Goal: Find specific page/section: Find specific page/section

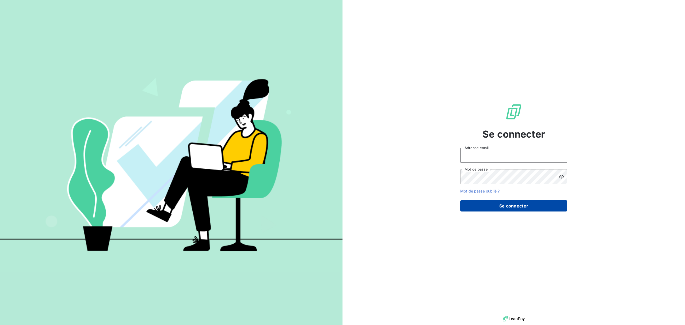
type input "info.ajaccio@ecodia.net"
click at [504, 210] on button "Se connecter" at bounding box center [513, 205] width 107 height 11
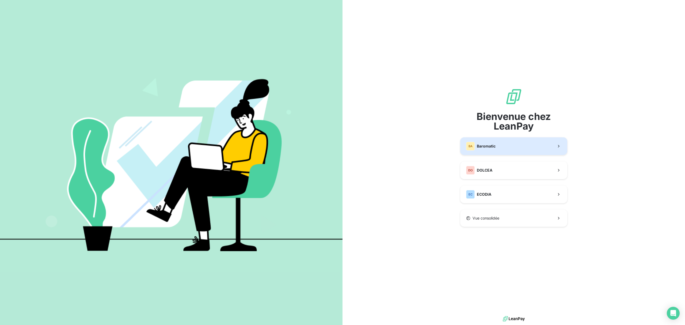
click at [499, 150] on button "BA Baromatic" at bounding box center [513, 146] width 107 height 18
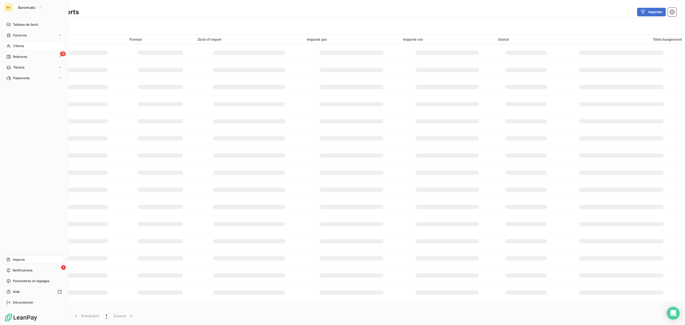
click at [14, 45] on span "Clients" at bounding box center [18, 46] width 11 height 5
click at [14, 37] on span "Factures" at bounding box center [20, 35] width 14 height 5
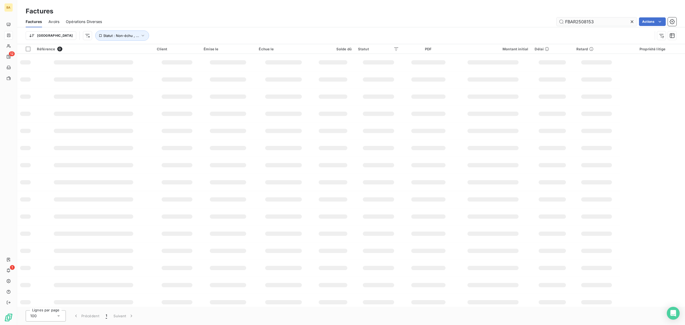
click at [574, 22] on input "FBAR2508153" at bounding box center [597, 21] width 80 height 9
type input "FBAR2508153"
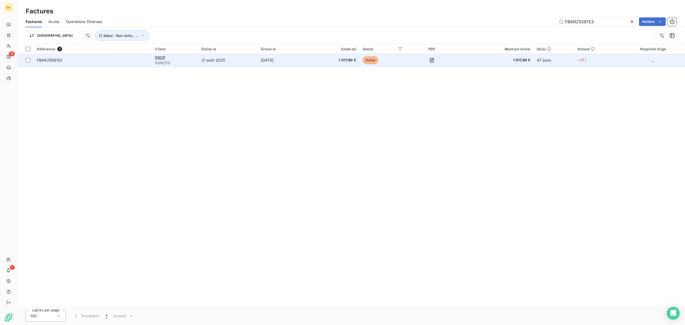
click at [281, 65] on td "20 sept. 2025" at bounding box center [285, 60] width 55 height 13
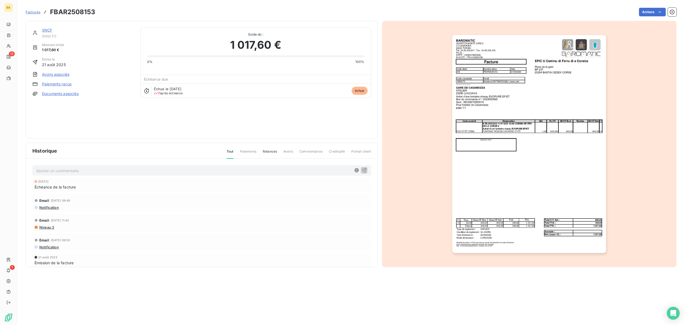
click at [46, 31] on link "SNCF" at bounding box center [47, 30] width 10 height 5
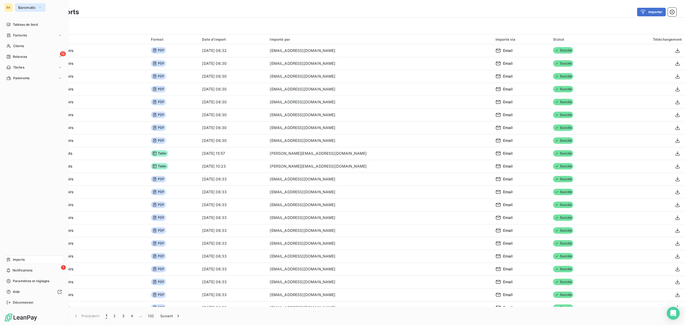
drag, startPoint x: 42, startPoint y: 0, endPoint x: 38, endPoint y: 7, distance: 8.3
click at [39, 2] on div "BA Baromatic Tableau de bord Factures Clients 12 Relances Tâches Paiements Impo…" at bounding box center [34, 162] width 69 height 325
click at [38, 7] on icon "button" at bounding box center [40, 7] width 4 height 5
click at [40, 57] on li "EC ECODIA" at bounding box center [51, 60] width 72 height 13
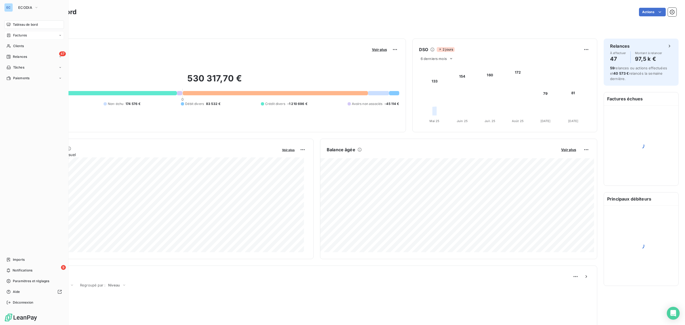
click at [21, 37] on span "Factures" at bounding box center [20, 35] width 14 height 5
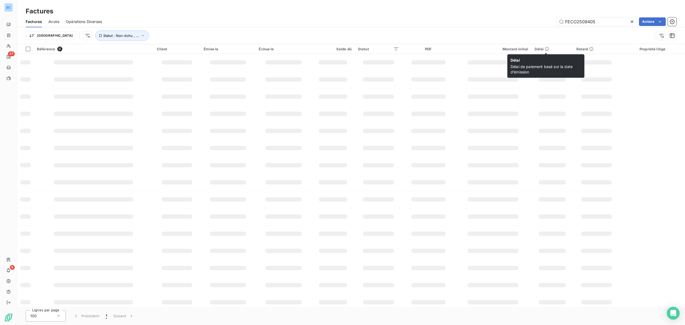
type input "FECO2509405"
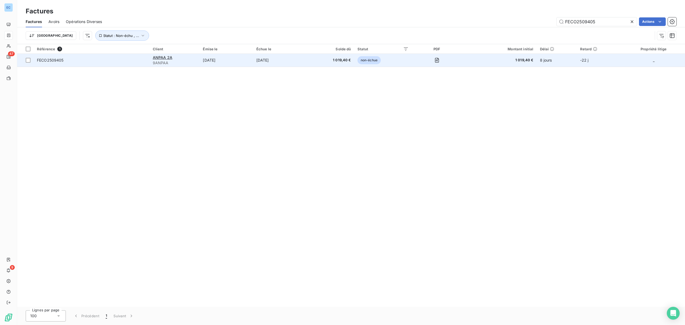
click at [321, 62] on span "1 019,40 €" at bounding box center [330, 60] width 41 height 5
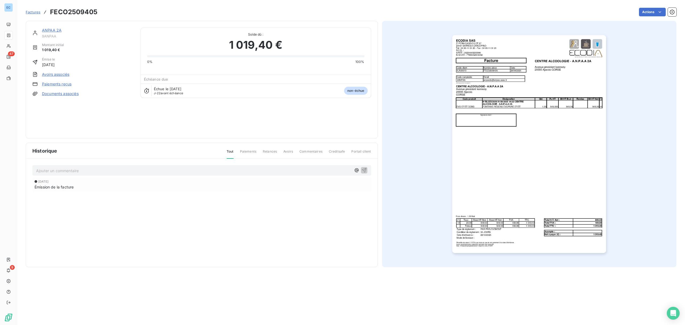
click at [56, 30] on link "ANPAA 2A" at bounding box center [52, 30] width 20 height 5
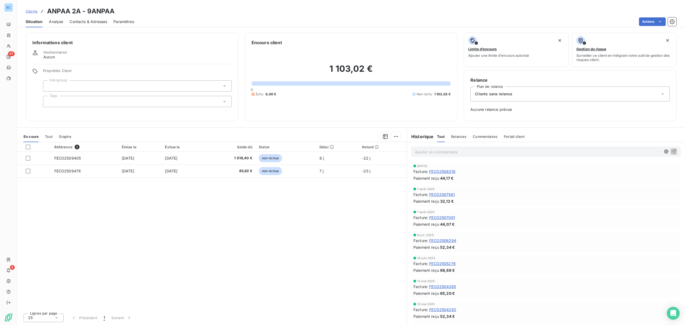
click at [448, 173] on span "FECO2508318" at bounding box center [442, 172] width 26 height 6
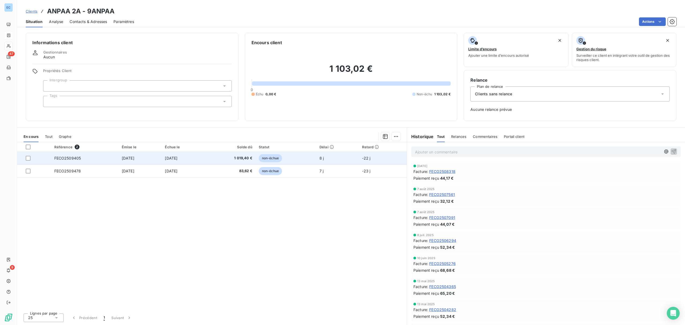
click at [69, 156] on td "FECO2509405" at bounding box center [84, 158] width 67 height 13
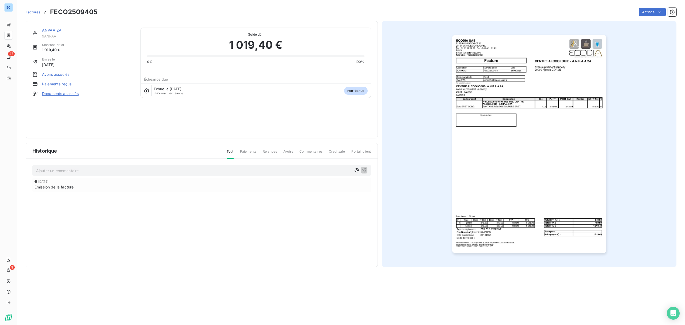
click at [596, 235] on img "button" at bounding box center [529, 144] width 154 height 218
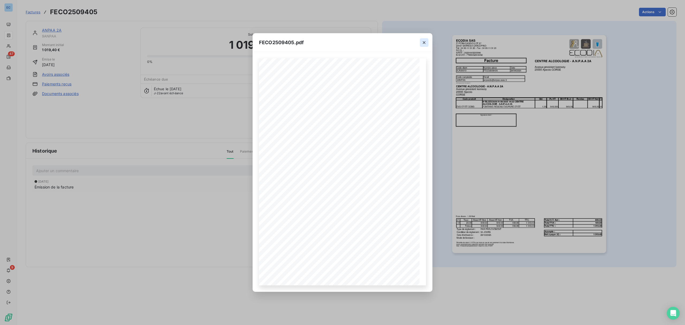
click at [421, 45] on button "button" at bounding box center [424, 42] width 9 height 9
